Goal: Task Accomplishment & Management: Manage account settings

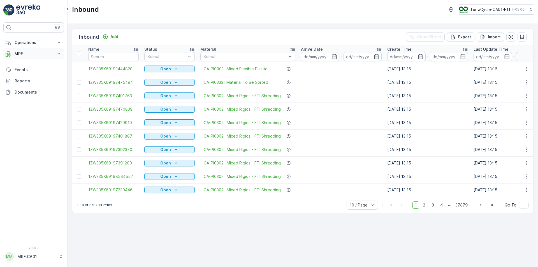
click at [26, 54] on p "MRF" at bounding box center [34, 54] width 38 height 6
click at [26, 78] on link "Pallet" at bounding box center [38, 79] width 52 height 8
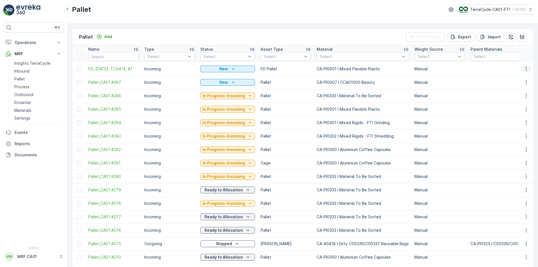
click at [526, 68] on icon "button" at bounding box center [527, 69] width 6 height 6
click at [514, 84] on span "Edit Pallet" at bounding box center [513, 85] width 19 height 6
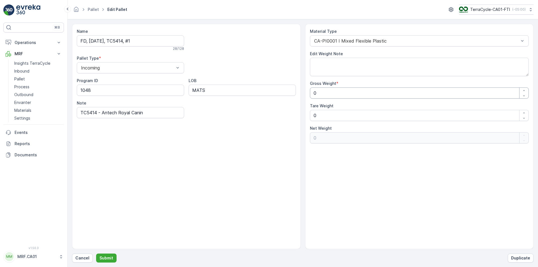
drag, startPoint x: 320, startPoint y: 94, endPoint x: 297, endPoint y: 93, distance: 22.8
click at [297, 93] on div "Name FD, [DATE], TC5414, #1 28 / 128 Pallet Type * Incoming Program ID 1048 LOB…" at bounding box center [303, 136] width 462 height 225
type Weight "2"
type Weight "20"
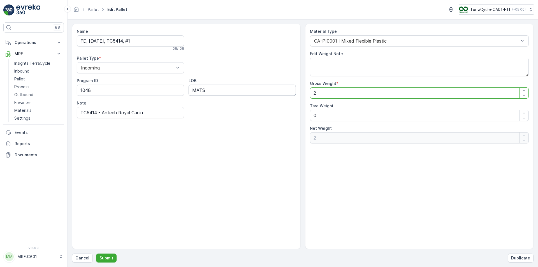
type Weight "20"
type Weight "200"
click at [112, 256] on button "Submit" at bounding box center [106, 258] width 20 height 9
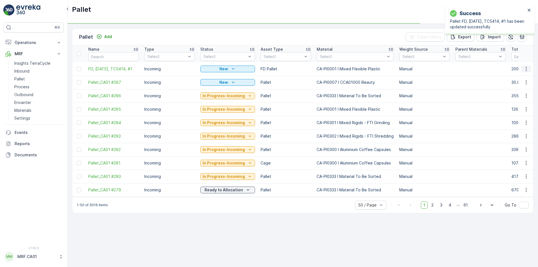
click at [526, 71] on icon "button" at bounding box center [526, 69] width 1 height 4
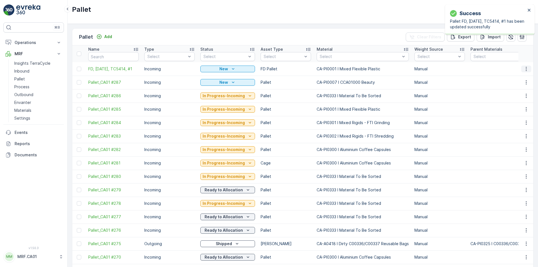
click at [526, 67] on icon "button" at bounding box center [526, 69] width 1 height 4
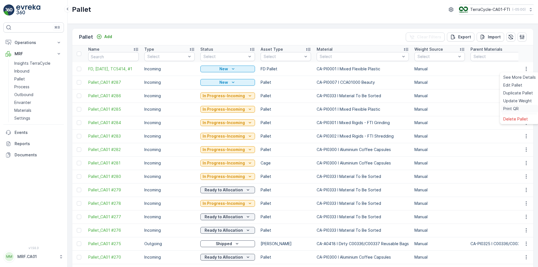
click at [514, 110] on span "Print QR" at bounding box center [511, 109] width 15 height 6
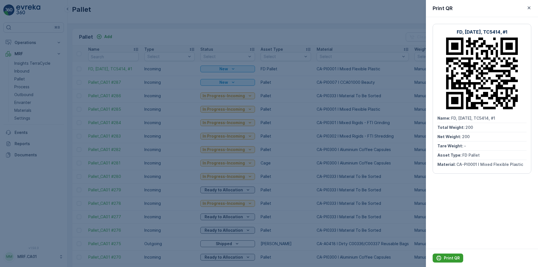
click at [450, 257] on p "Print QR" at bounding box center [452, 259] width 16 height 6
click at [531, 10] on icon "button" at bounding box center [530, 8] width 6 height 6
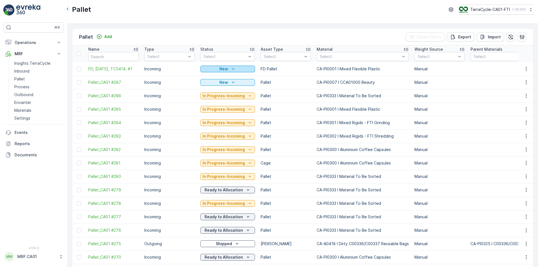
click at [244, 68] on div "New" at bounding box center [228, 69] width 50 height 6
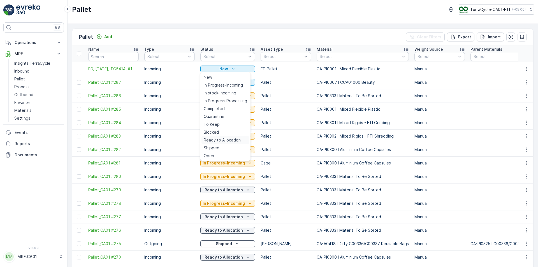
click at [236, 140] on span "Ready to Allocation" at bounding box center [222, 140] width 37 height 6
